Goal: Book appointment/travel/reservation

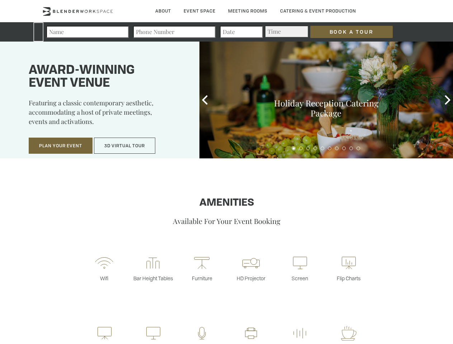
click at [346, 32] on input "Book a Tour" at bounding box center [351, 32] width 82 height 12
click at [61, 146] on button "Plan Your Event" at bounding box center [61, 146] width 64 height 16
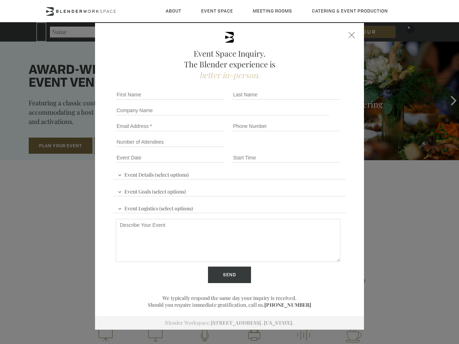
click at [125, 146] on button "3D Virtual Tour" at bounding box center [124, 146] width 61 height 16
click at [205, 100] on div "First name *" at bounding box center [171, 95] width 117 height 16
click at [448, 100] on div "Event Space Inquiry. The Blender experience is better in-person. Event Details …" at bounding box center [229, 172] width 459 height 344
click at [294, 148] on fieldset "Number of Attendees Budget Range" at bounding box center [229, 142] width 233 height 16
click at [301, 148] on fieldset "Number of Attendees Budget Range" at bounding box center [229, 142] width 233 height 16
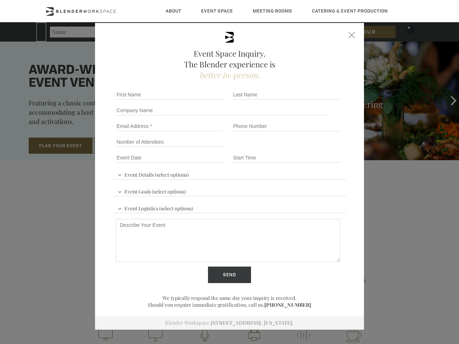
click at [308, 148] on fieldset "Number of Attendees Budget Range" at bounding box center [229, 142] width 233 height 16
click at [315, 148] on fieldset "Number of Attendees Budget Range" at bounding box center [229, 142] width 233 height 16
click at [322, 148] on fieldset "Number of Attendees Budget Range" at bounding box center [229, 142] width 233 height 16
